Goal: Task Accomplishment & Management: Manage account settings

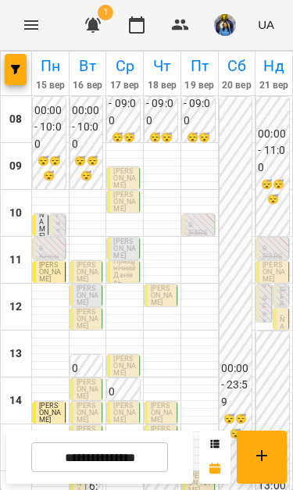
scroll to position [224, 0]
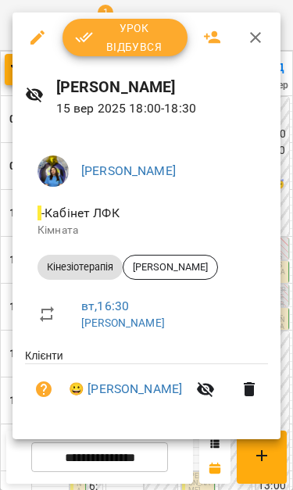
click at [168, 45] on span "Урок відбувся" at bounding box center [125, 37] width 100 height 37
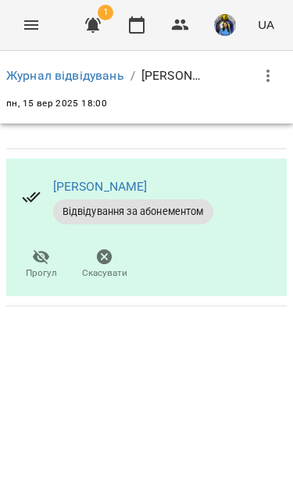
click at [28, 10] on button "Menu" at bounding box center [30, 24] width 37 height 37
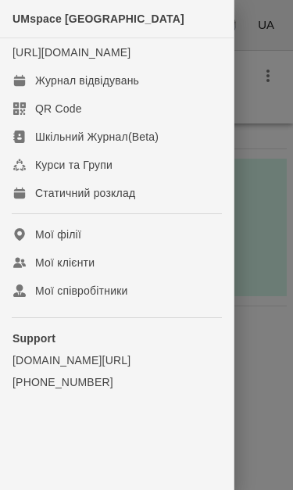
click at [117, 88] on div "Журнал відвідувань" at bounding box center [87, 81] width 104 height 16
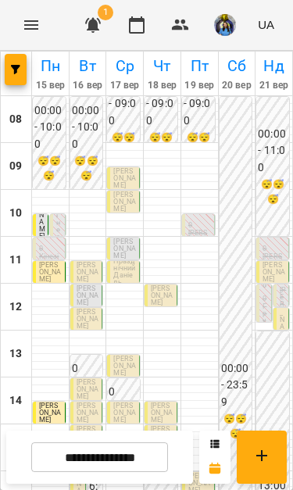
scroll to position [247, 0]
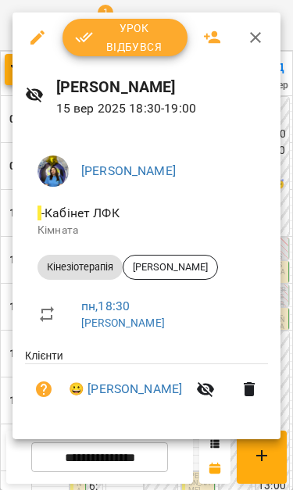
click at [148, 34] on span "Урок відбувся" at bounding box center [125, 37] width 100 height 37
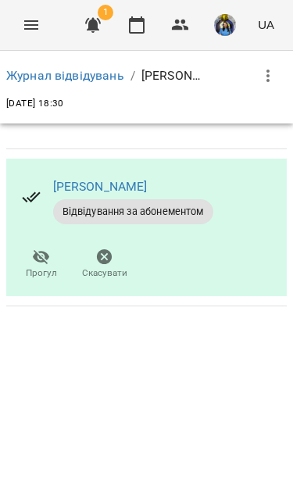
click at [34, 16] on icon "Menu" at bounding box center [31, 25] width 19 height 19
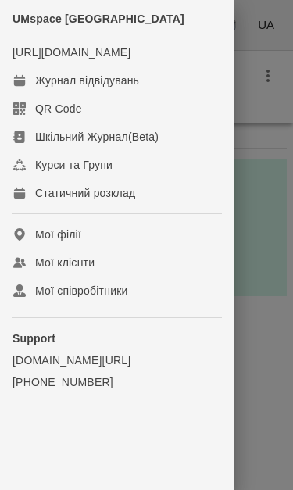
click at [166, 95] on link "Журнал відвідувань" at bounding box center [117, 80] width 234 height 28
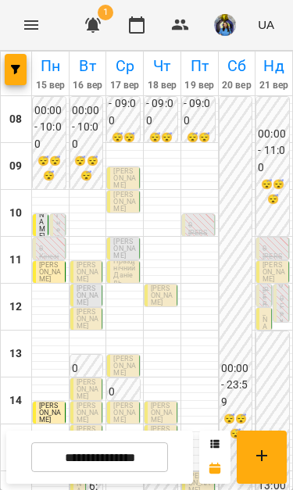
scroll to position [221, 0]
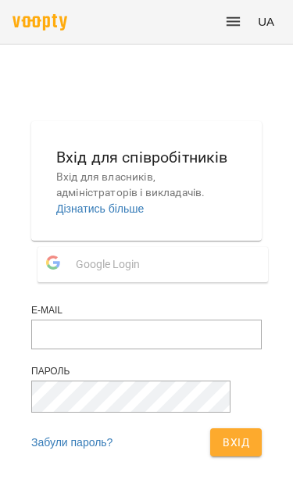
scroll to position [180, 0]
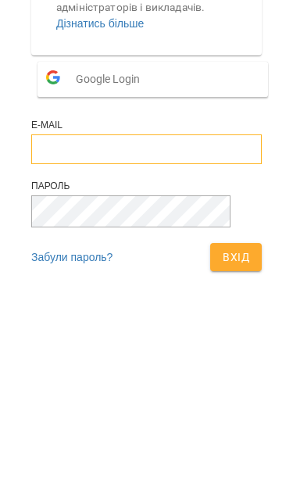
type input "**********"
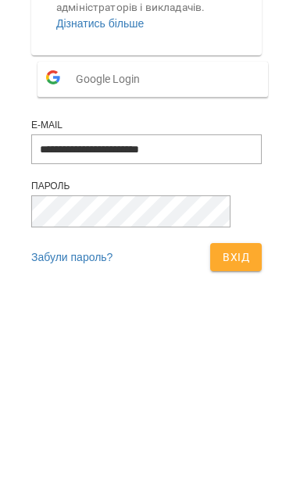
click at [220, 423] on button "Вхід" at bounding box center [236, 437] width 52 height 28
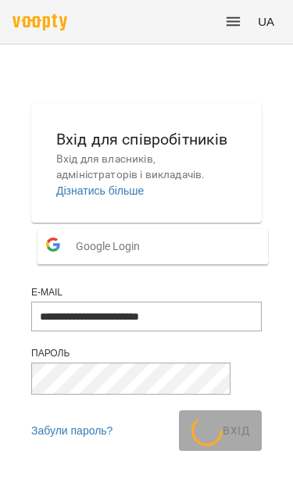
scroll to position [84, 0]
click at [232, 416] on div "Вхід" at bounding box center [220, 430] width 89 height 47
click at [212, 373] on div "Пароль" at bounding box center [146, 378] width 230 height 63
click at [229, 407] on div "Вхід" at bounding box center [220, 430] width 89 height 47
click at [233, 407] on div "Вхід" at bounding box center [220, 430] width 89 height 47
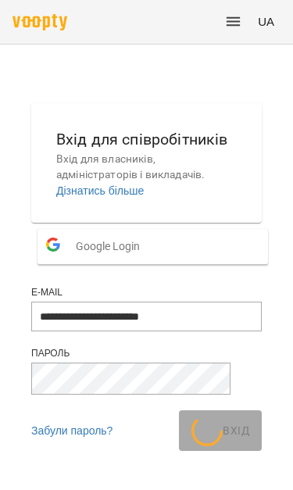
click at [23, 16] on img at bounding box center [39, 22] width 55 height 16
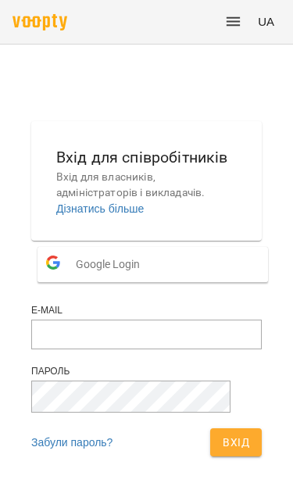
scroll to position [180, 0]
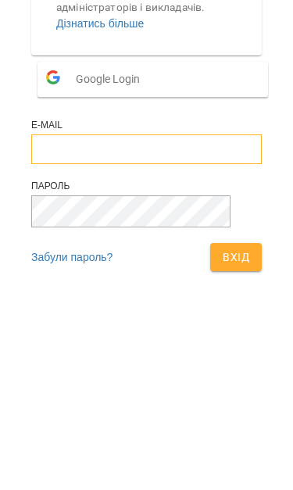
type input "**********"
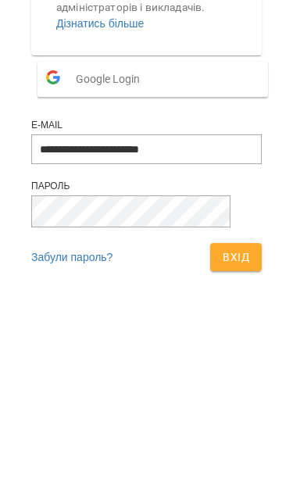
click at [220, 423] on button "Вхід" at bounding box center [236, 437] width 52 height 28
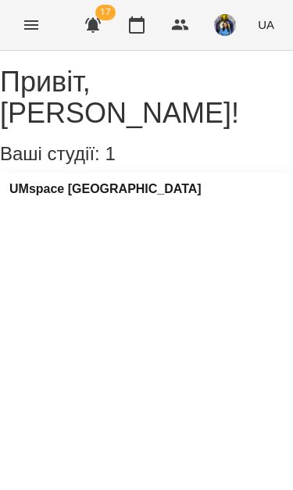
click at [22, 33] on icon "Menu" at bounding box center [31, 25] width 19 height 19
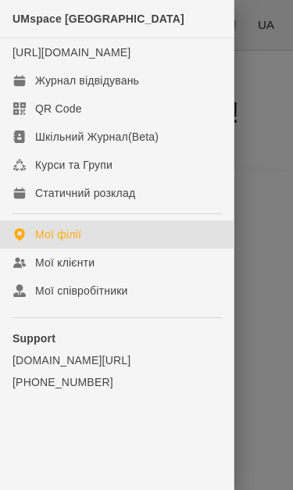
click at [130, 88] on div "Журнал відвідувань" at bounding box center [87, 81] width 104 height 16
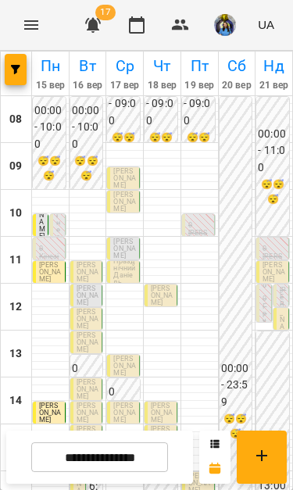
scroll to position [223, 0]
